Goal: Task Accomplishment & Management: Complete application form

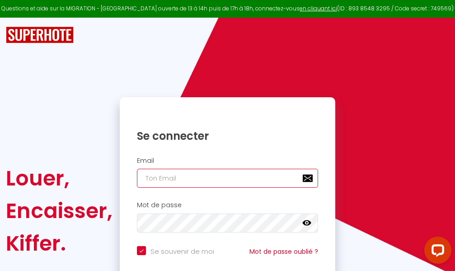
click at [225, 177] on input "email" at bounding box center [227, 178] width 181 height 19
type input "m"
checkbox input "true"
type input "ma"
checkbox input "true"
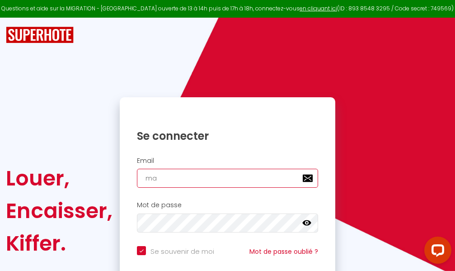
type input "mar"
checkbox input "true"
type input "marc"
checkbox input "true"
type input "marcd"
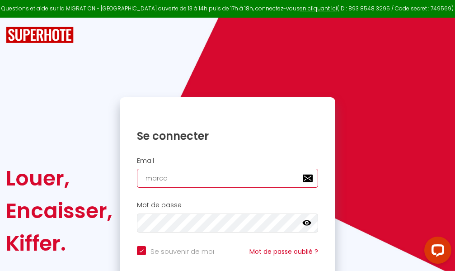
checkbox input "true"
type input "marcdp"
checkbox input "true"
type input "marcdpo"
checkbox input "true"
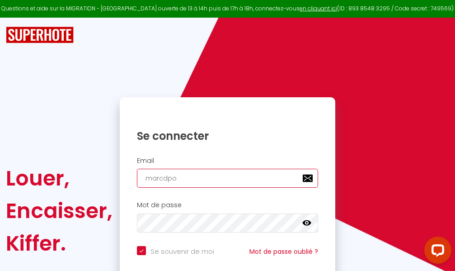
type input "marcdpoz"
checkbox input "true"
type input "marcdpoz."
checkbox input "true"
type input "marcdpoz.l"
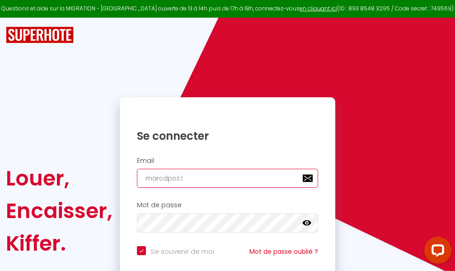
checkbox input "true"
type input "marcdpoz.lo"
checkbox input "true"
type input "marcdpoz.loc"
checkbox input "true"
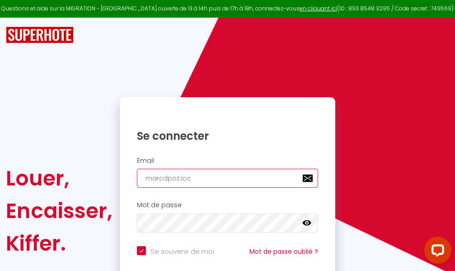
type input "marcdpoz.loca"
checkbox input "true"
type input "marcdpoz.locat"
checkbox input "true"
type input "marcdpoz.locati"
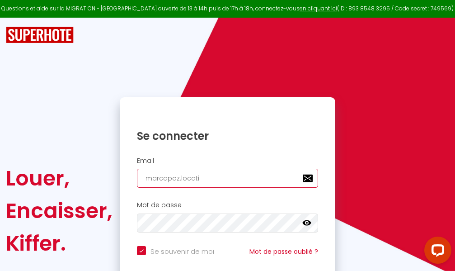
checkbox input "true"
type input "marcdpoz.locatio"
checkbox input "true"
type input "marcdpoz.location"
checkbox input "true"
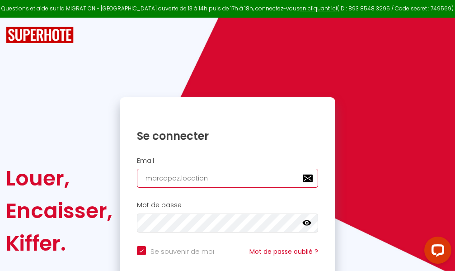
type input "marcdpoz.location@"
checkbox input "true"
type input "marcdpoz.location@g"
checkbox input "true"
type input "marcdpoz.location@gm"
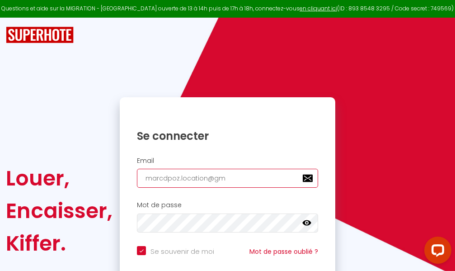
checkbox input "true"
type input "marcdpoz.location@gma"
checkbox input "true"
type input "marcdpoz.location@gmai"
checkbox input "true"
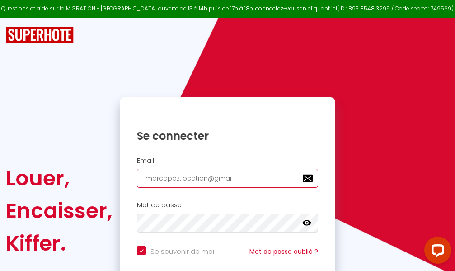
type input "[EMAIL_ADDRESS]"
checkbox input "true"
type input "[EMAIL_ADDRESS]."
checkbox input "true"
type input "marcdpoz.location@gmail.c"
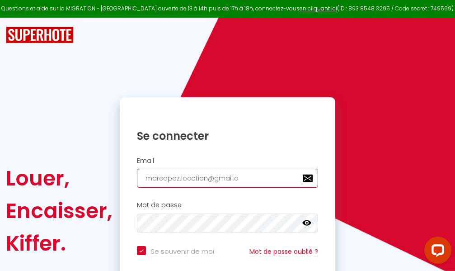
checkbox input "true"
type input "[EMAIL_ADDRESS][DOMAIN_NAME]"
checkbox input "true"
type input "[EMAIL_ADDRESS][DOMAIN_NAME]"
checkbox input "true"
